Goal: Task Accomplishment & Management: Complete application form

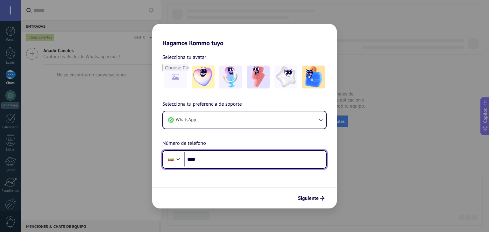
click at [259, 158] on input "****" at bounding box center [255, 159] width 142 height 15
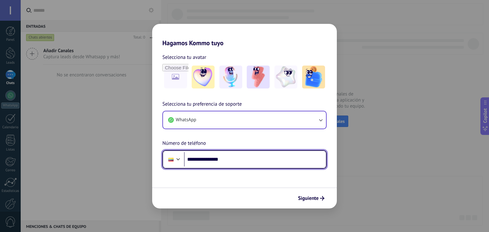
type input "**********"
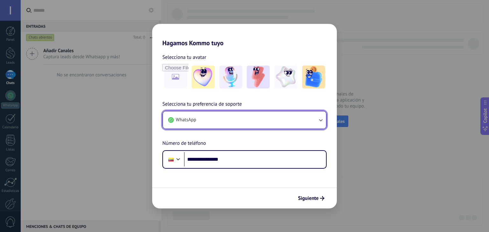
click at [297, 127] on button "WhatsApp" at bounding box center [244, 119] width 163 height 17
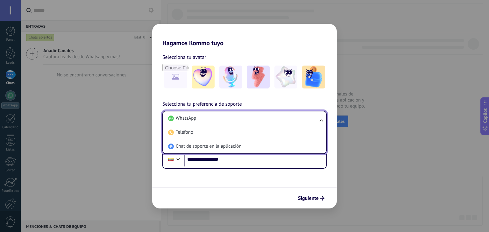
click at [221, 189] on div "Siguiente" at bounding box center [244, 197] width 185 height 21
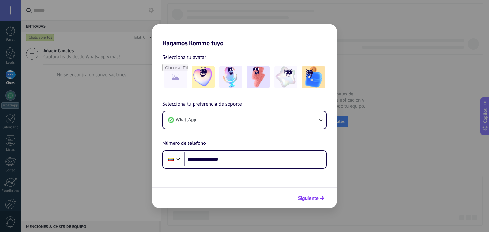
click at [311, 199] on span "Siguiente" at bounding box center [308, 198] width 21 height 4
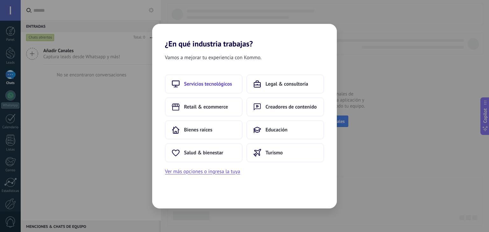
click at [218, 78] on button "Servicios tecnológicos" at bounding box center [204, 83] width 78 height 19
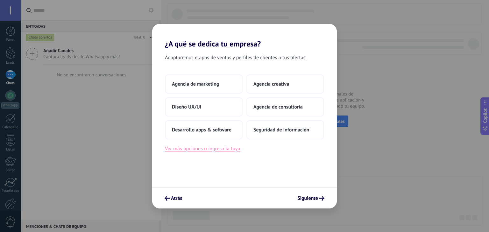
click at [221, 151] on button "Ver más opciones o ingresa la tuya" at bounding box center [202, 148] width 75 height 8
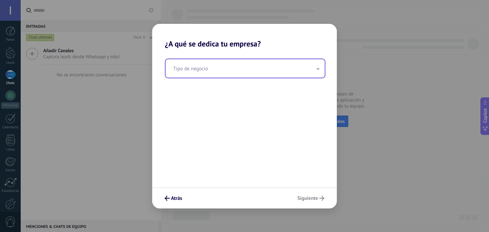
click at [234, 76] on input "text" at bounding box center [244, 68] width 159 height 18
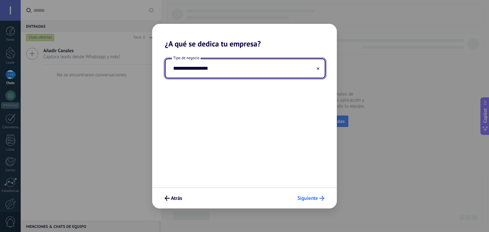
type input "**********"
click at [311, 197] on span "Siguiente" at bounding box center [307, 198] width 21 height 4
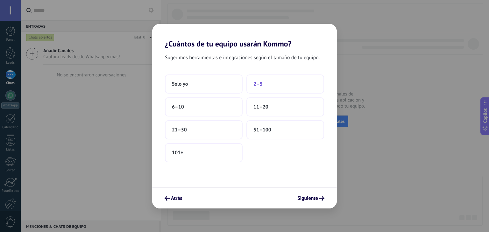
click at [274, 86] on button "2–5" at bounding box center [285, 83] width 78 height 19
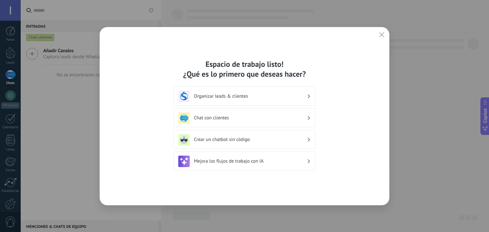
click at [277, 99] on h3 "Organizar leads & clientes" at bounding box center [250, 96] width 113 height 6
click at [308, 95] on icon at bounding box center [309, 97] width 2 height 4
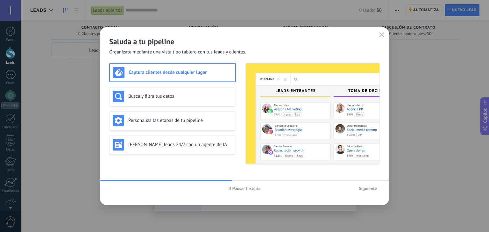
click at [363, 188] on span "Siguiente" at bounding box center [368, 188] width 18 height 4
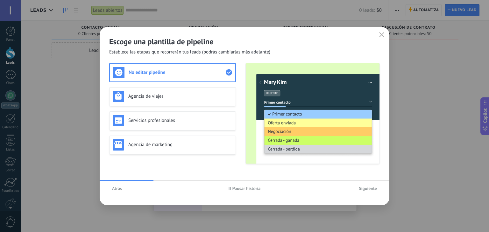
click at [368, 187] on span "Siguiente" at bounding box center [368, 188] width 18 height 4
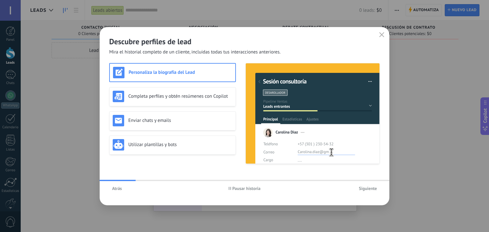
click at [368, 187] on span "Siguiente" at bounding box center [368, 188] width 18 height 4
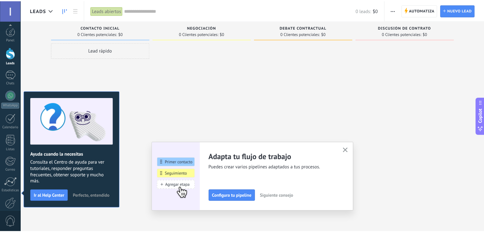
scroll to position [33, 0]
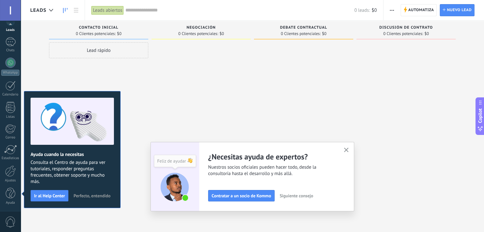
click at [380, 112] on div at bounding box center [405, 116] width 99 height 149
click at [349, 150] on icon "button" at bounding box center [346, 150] width 5 height 5
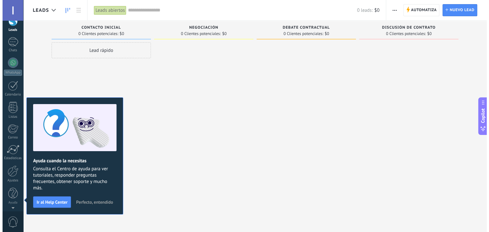
scroll to position [0, 0]
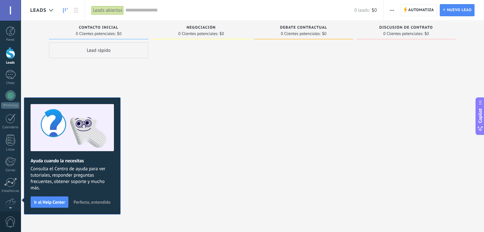
click at [6, 64] on div "Leads" at bounding box center [10, 63] width 18 height 4
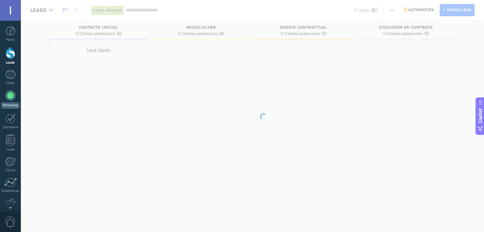
click at [17, 100] on link "WhatsApp" at bounding box center [10, 99] width 21 height 18
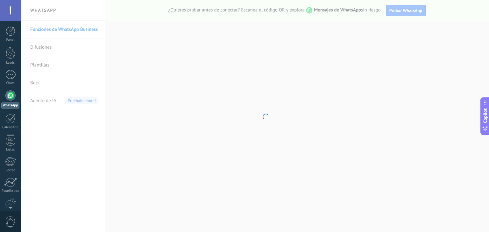
click at [428, 22] on body ".abccls-1,.abccls-2{fill-rule:evenodd}.abccls-2{fill:#fff} .abfcls-1{fill:none}…" at bounding box center [244, 116] width 489 height 232
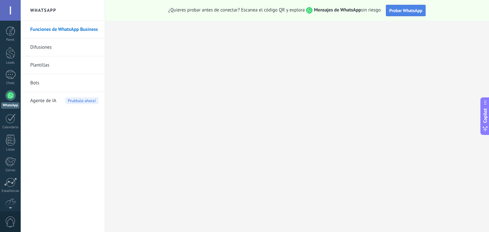
click at [395, 12] on span "Probar WhatsApp" at bounding box center [405, 11] width 33 height 6
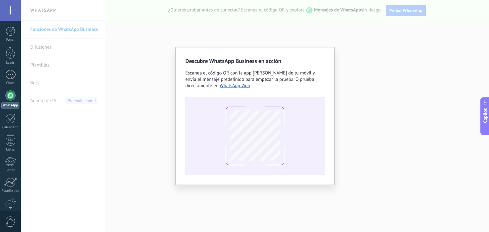
click at [326, 39] on div "Descubre WhatsApp Business en acción Escanea el código QR con la app [PERSON_NA…" at bounding box center [255, 116] width 468 height 232
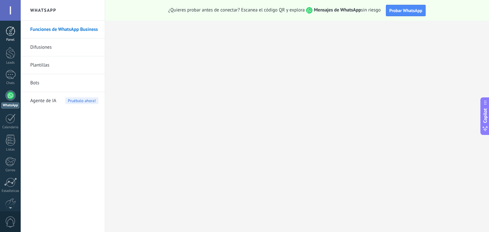
click at [17, 31] on link "Panel" at bounding box center [10, 34] width 21 height 16
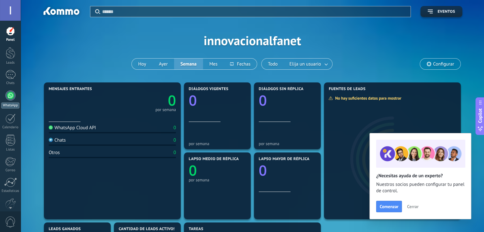
click at [14, 96] on div at bounding box center [10, 95] width 10 height 10
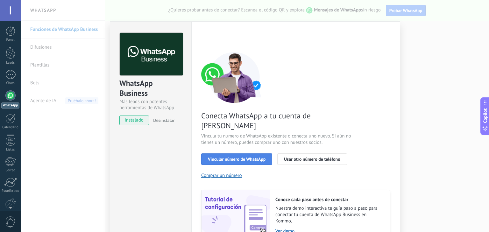
click at [258, 157] on span "Vincular número de WhatsApp" at bounding box center [237, 159] width 58 height 4
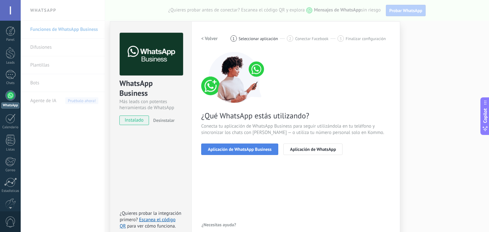
click at [256, 151] on span "Aplicación de WhatsApp Business" at bounding box center [240, 149] width 64 height 4
